Goal: Information Seeking & Learning: Learn about a topic

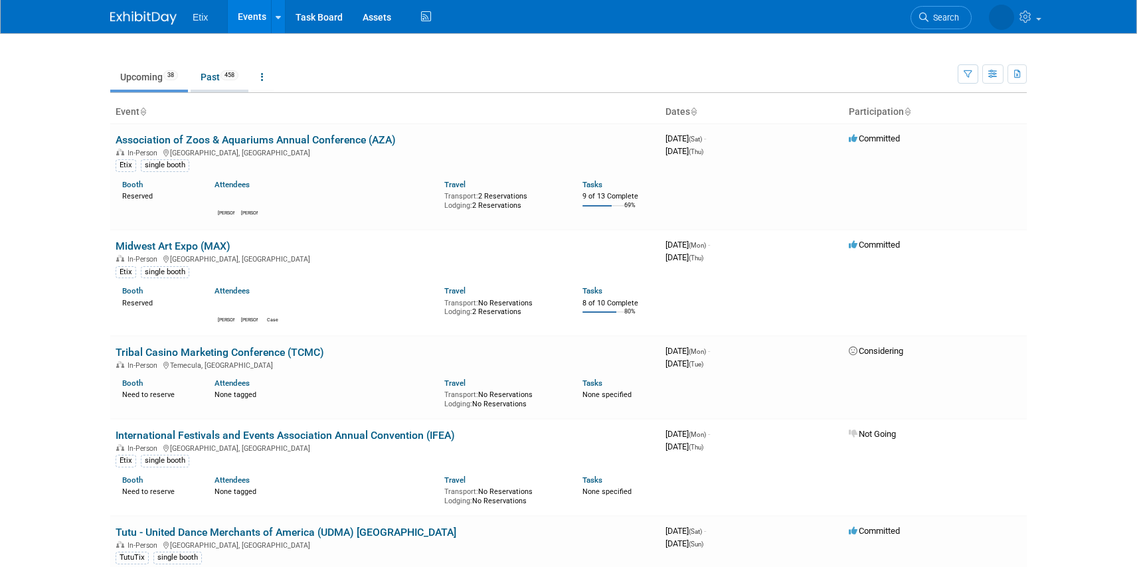
click at [220, 79] on link "Past 458" at bounding box center [220, 76] width 58 height 25
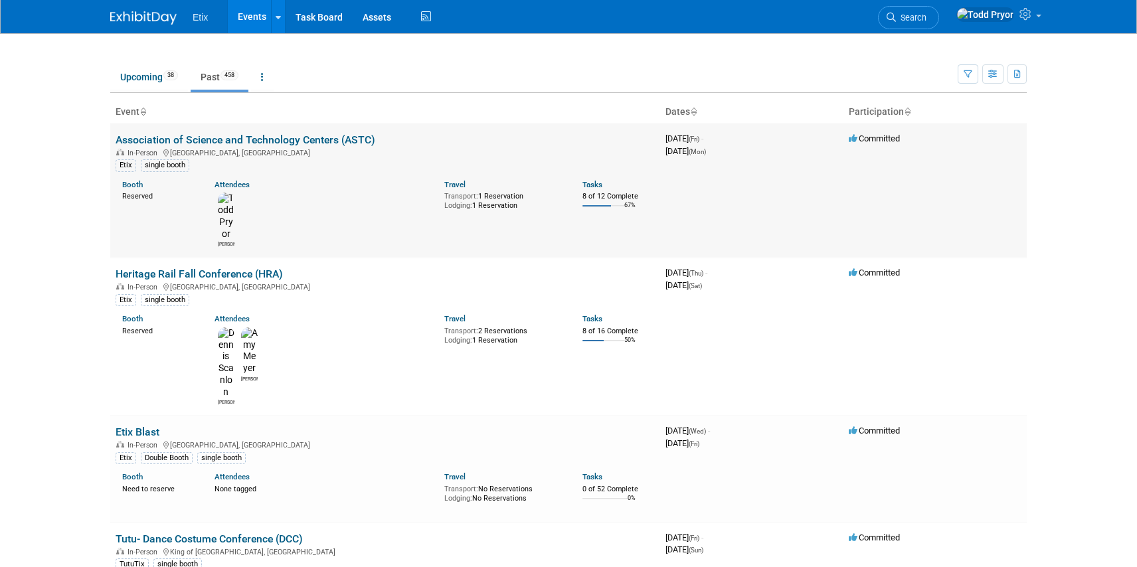
click at [285, 133] on link "Association of Science and Technology Centers (ASTC)" at bounding box center [246, 139] width 260 height 13
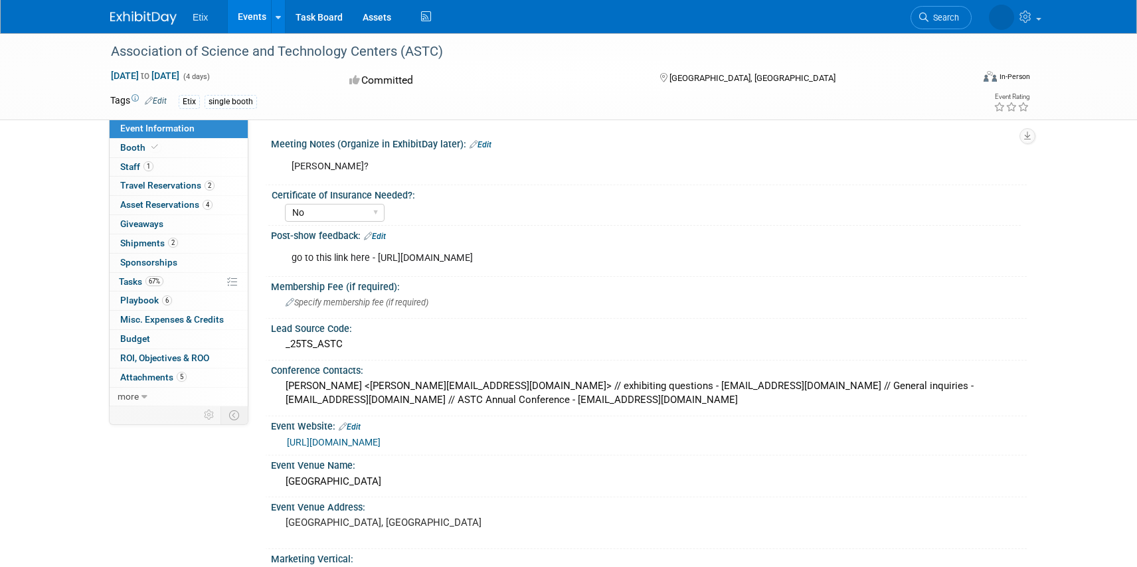
select select "No"
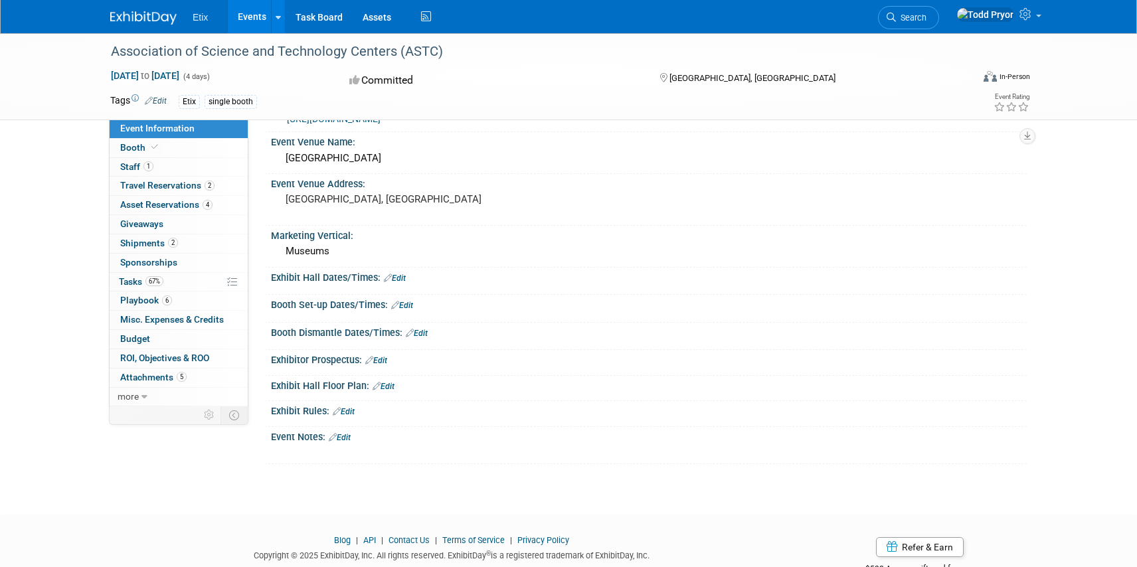
scroll to position [325, 0]
click at [163, 296] on span "6" at bounding box center [167, 301] width 10 height 10
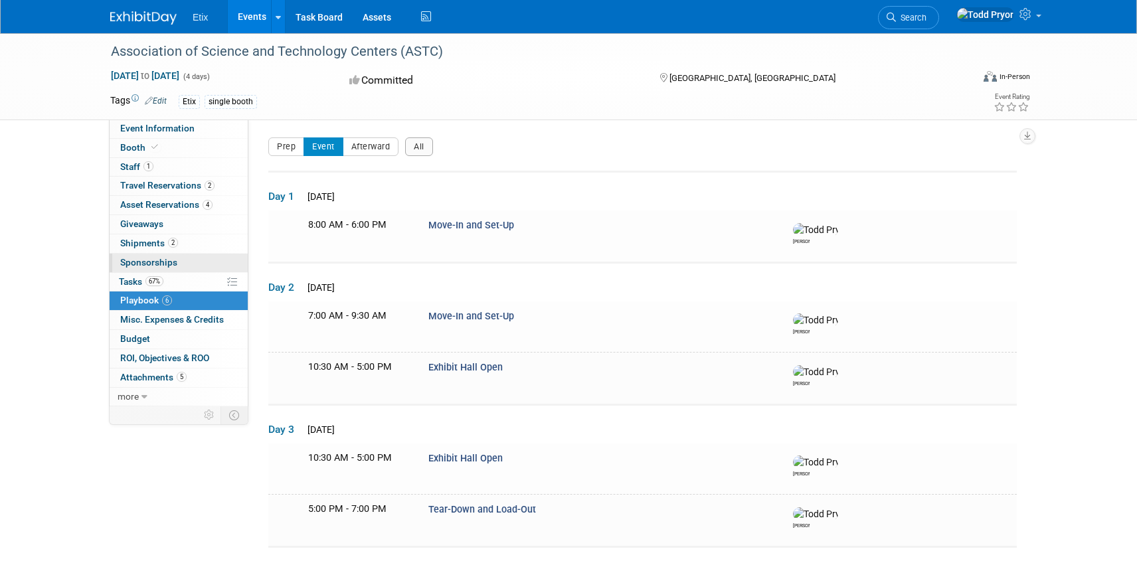
click at [168, 270] on link "0 Sponsorships 0" at bounding box center [179, 263] width 138 height 19
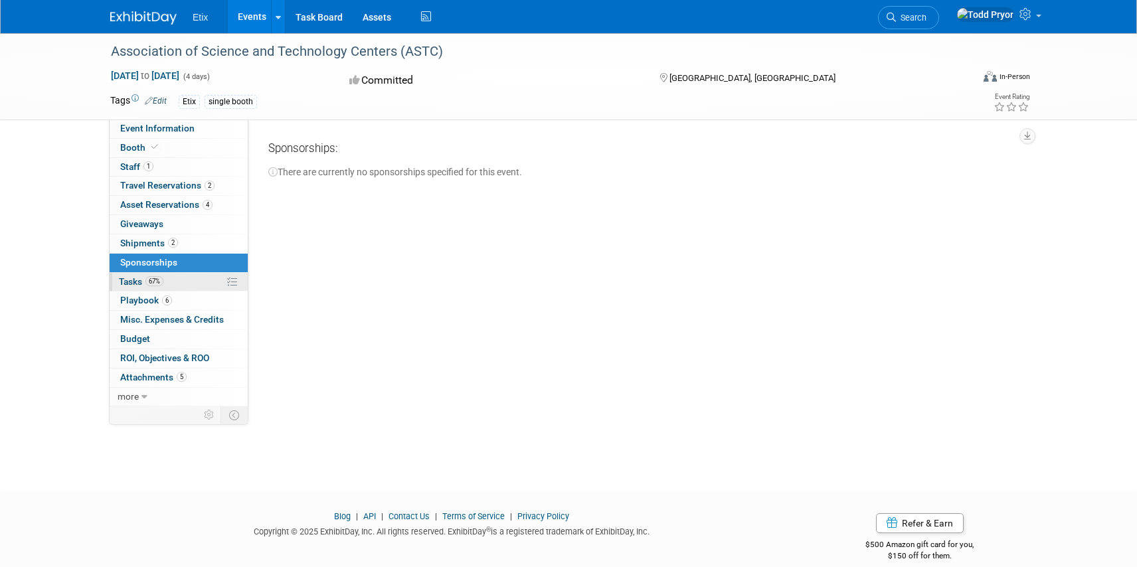
click at [173, 287] on link "67% Tasks 67%" at bounding box center [179, 282] width 138 height 19
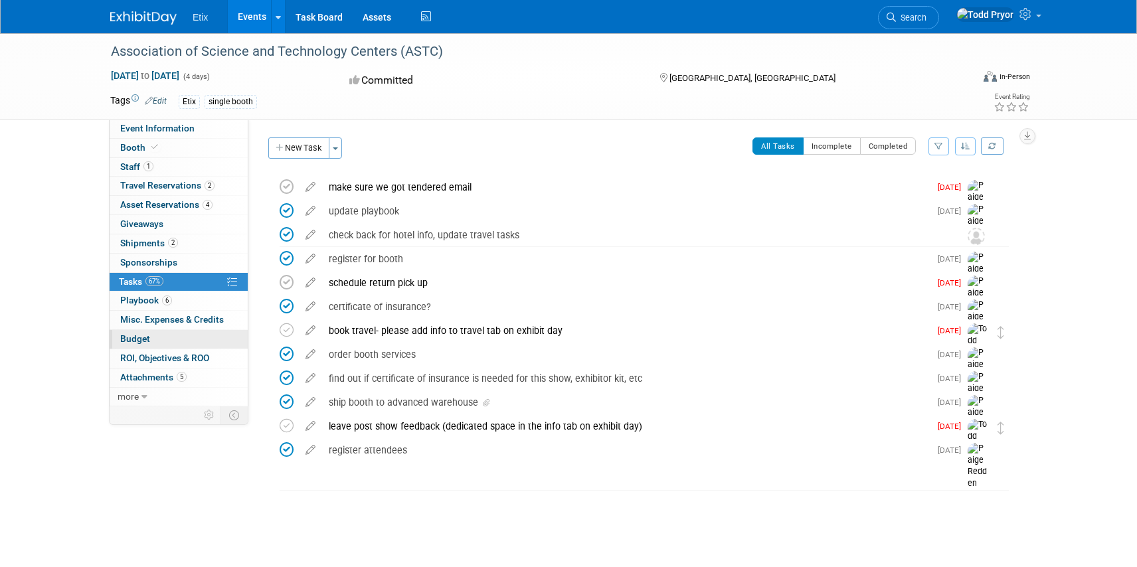
click at [159, 337] on link "Budget" at bounding box center [179, 339] width 138 height 19
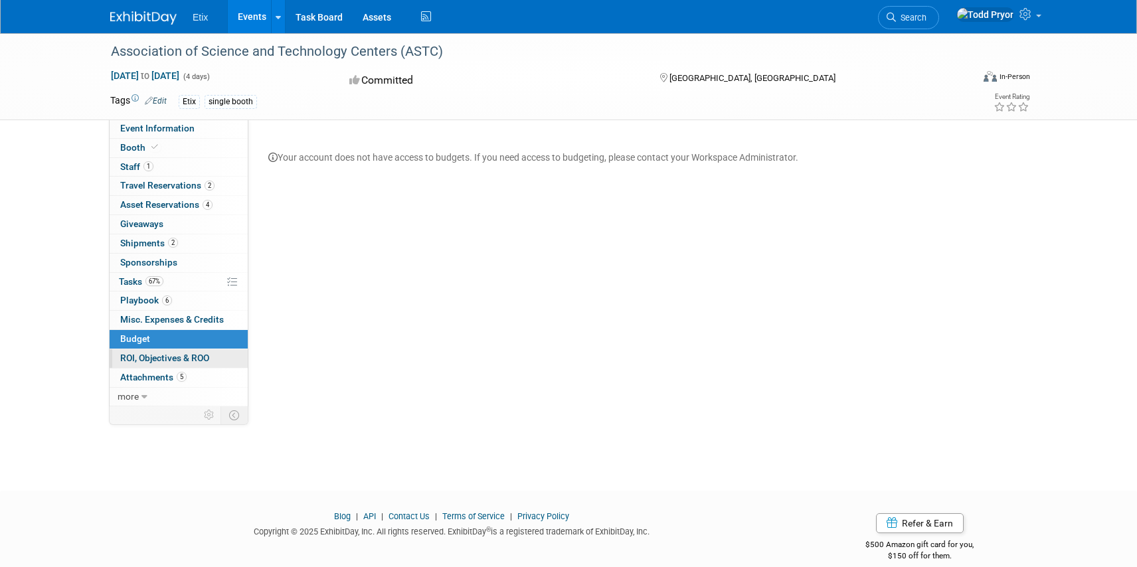
click at [153, 361] on span "ROI, Objectives & ROO 0" at bounding box center [164, 358] width 89 height 11
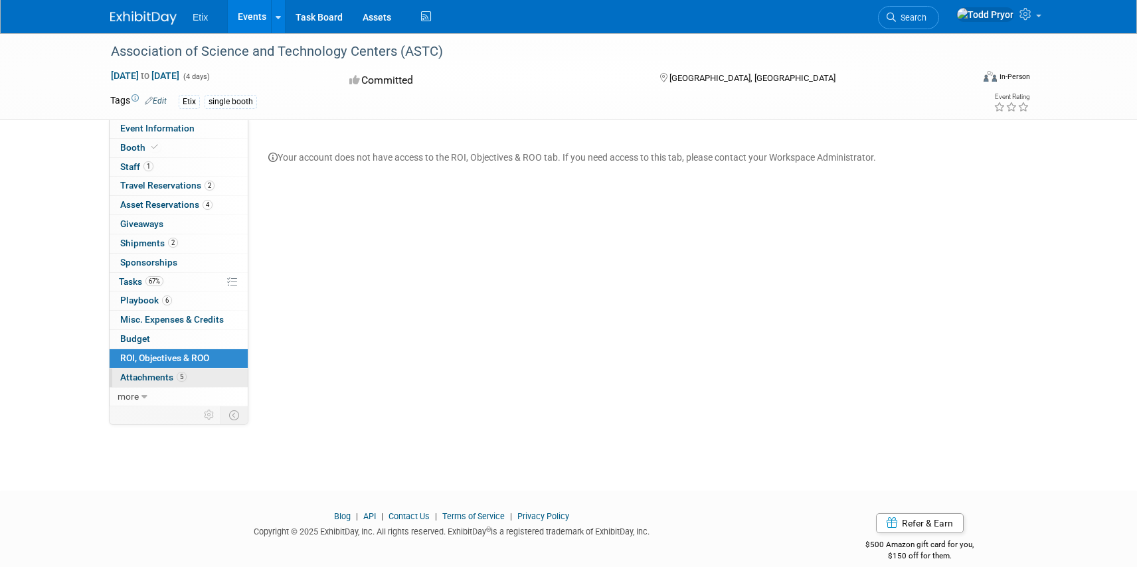
click at [152, 374] on span "Attachments 5" at bounding box center [153, 377] width 66 height 11
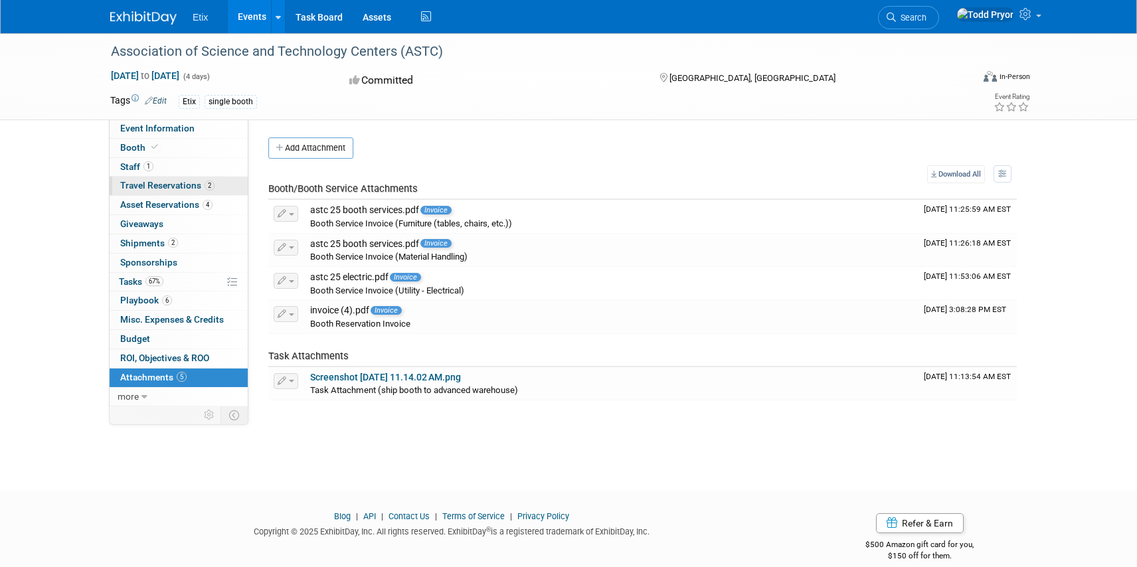
click at [179, 183] on span "Travel Reservations 2" at bounding box center [167, 185] width 94 height 11
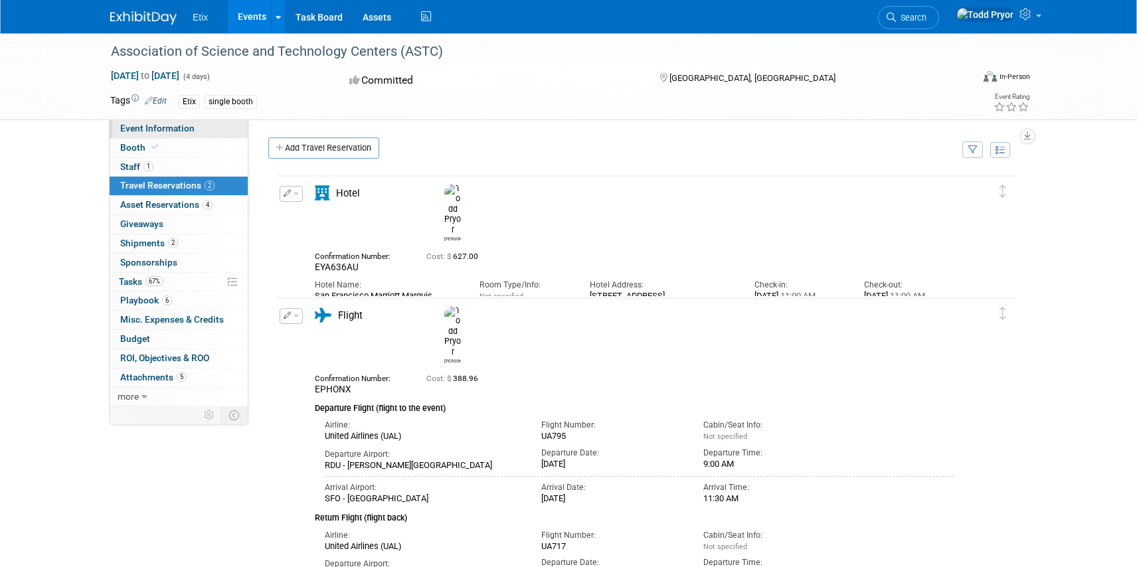
click at [129, 132] on span "Event Information" at bounding box center [157, 128] width 74 height 11
select select "No"
